Goal: Information Seeking & Learning: Learn about a topic

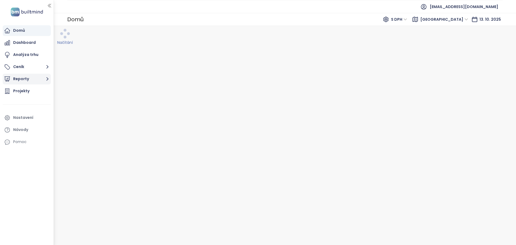
click at [49, 78] on icon "button" at bounding box center [47, 78] width 7 height 7
